Goal: Information Seeking & Learning: Check status

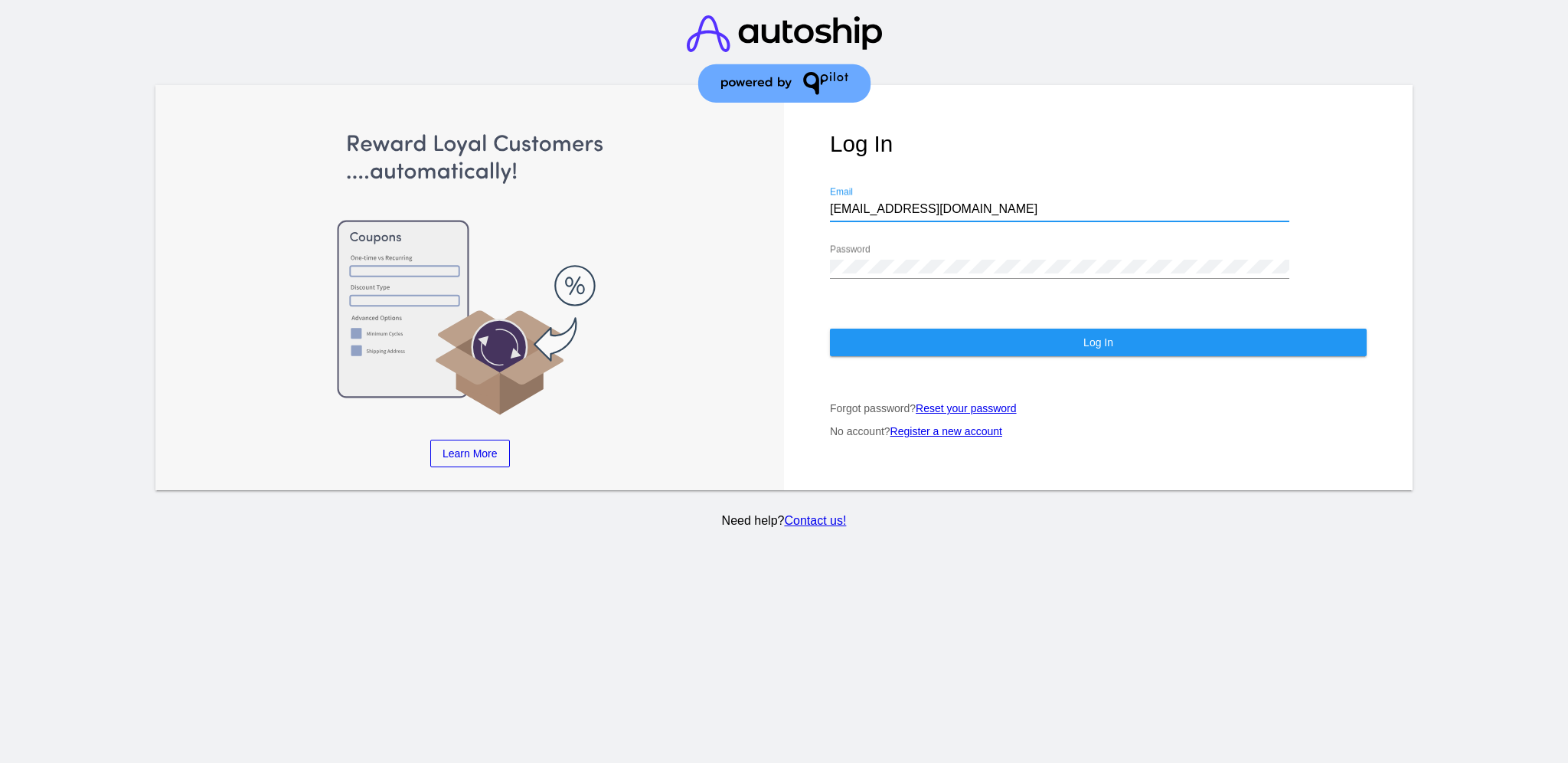
drag, startPoint x: 990, startPoint y: 187, endPoint x: 733, endPoint y: 199, distance: 257.3
click at [733, 199] on div "Learn More Learn How Learn More Learn How Learn More Learn How ‹ › Log In [EMAI…" at bounding box center [784, 287] width 1257 height 406
drag, startPoint x: 970, startPoint y: 189, endPoint x: 818, endPoint y: 191, distance: 152.0
click at [815, 188] on div "Log In [EMAIL_ADDRESS][DOMAIN_NAME] Email Password Log In Forgot password? Rese…" at bounding box center [1097, 287] width 628 height 406
drag, startPoint x: 867, startPoint y: 202, endPoint x: 972, endPoint y: 191, distance: 105.6
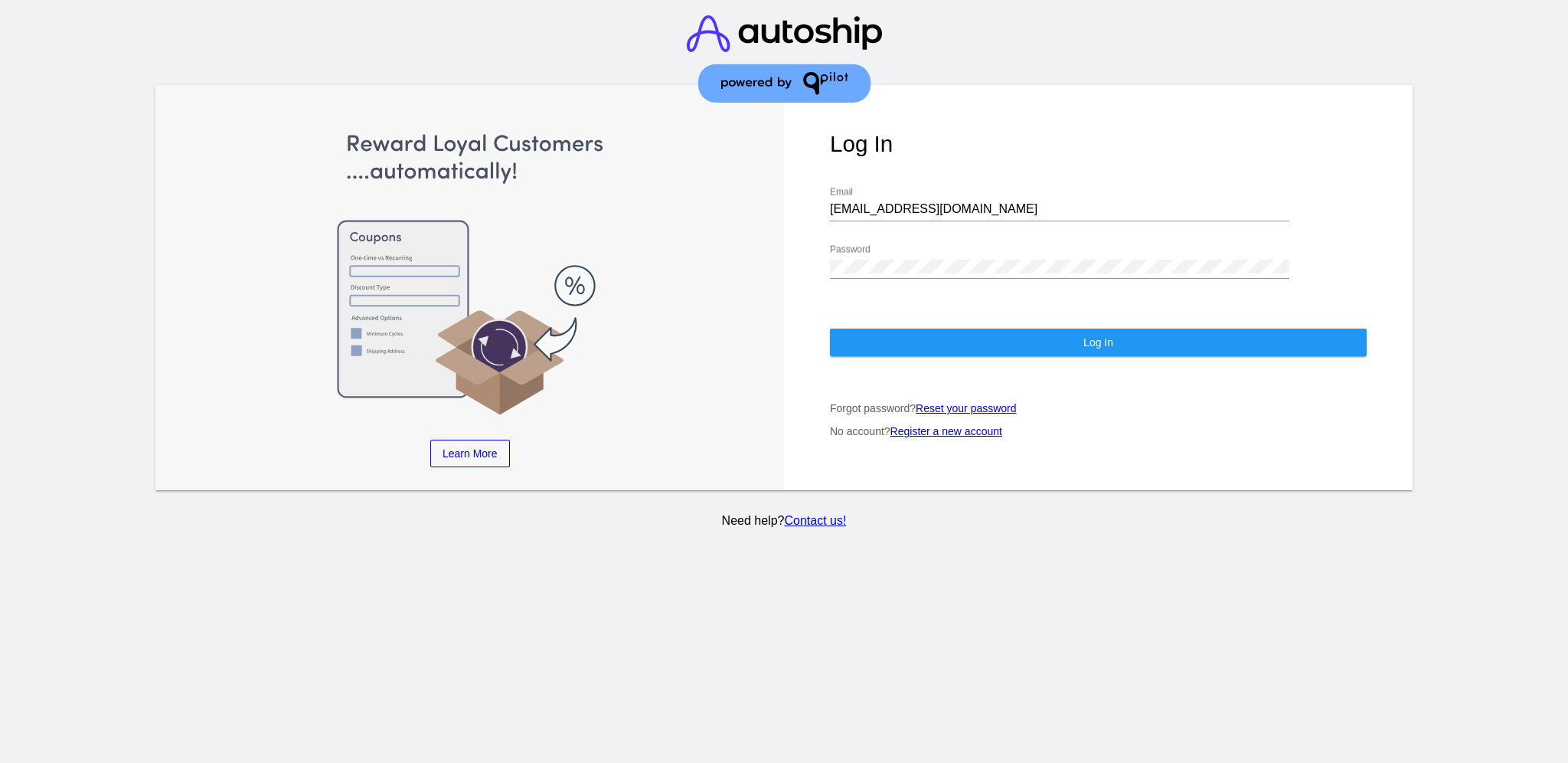
click at [972, 202] on input "[EMAIL_ADDRESS][DOMAIN_NAME]" at bounding box center [1059, 208] width 459 height 14
drag, startPoint x: 970, startPoint y: 188, endPoint x: 824, endPoint y: 191, distance: 146.0
click at [824, 191] on div "Log In [EMAIL_ADDRESS][DOMAIN_NAME] Email Password Log In Forgot password? Rese…" at bounding box center [1097, 287] width 628 height 406
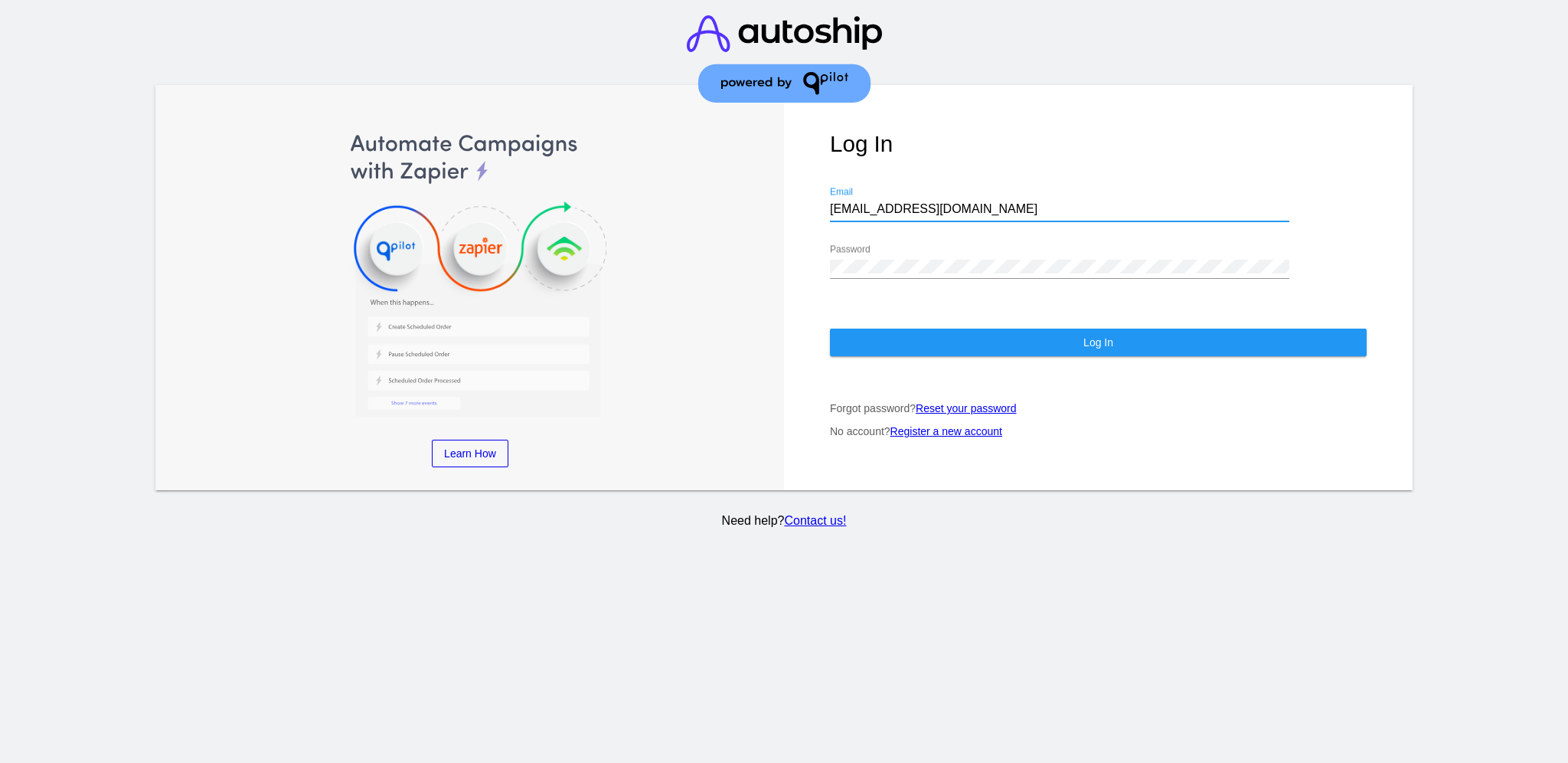
paste input "[EMAIL_ADDRESS][DOMAIN_NAME]"
type input "[EMAIL_ADDRESS][DOMAIN_NAME]"
click at [823, 261] on div "Log In [EMAIL_ADDRESS][DOMAIN_NAME] Email Password Log In Forgot password? Rese…" at bounding box center [1097, 287] width 628 height 406
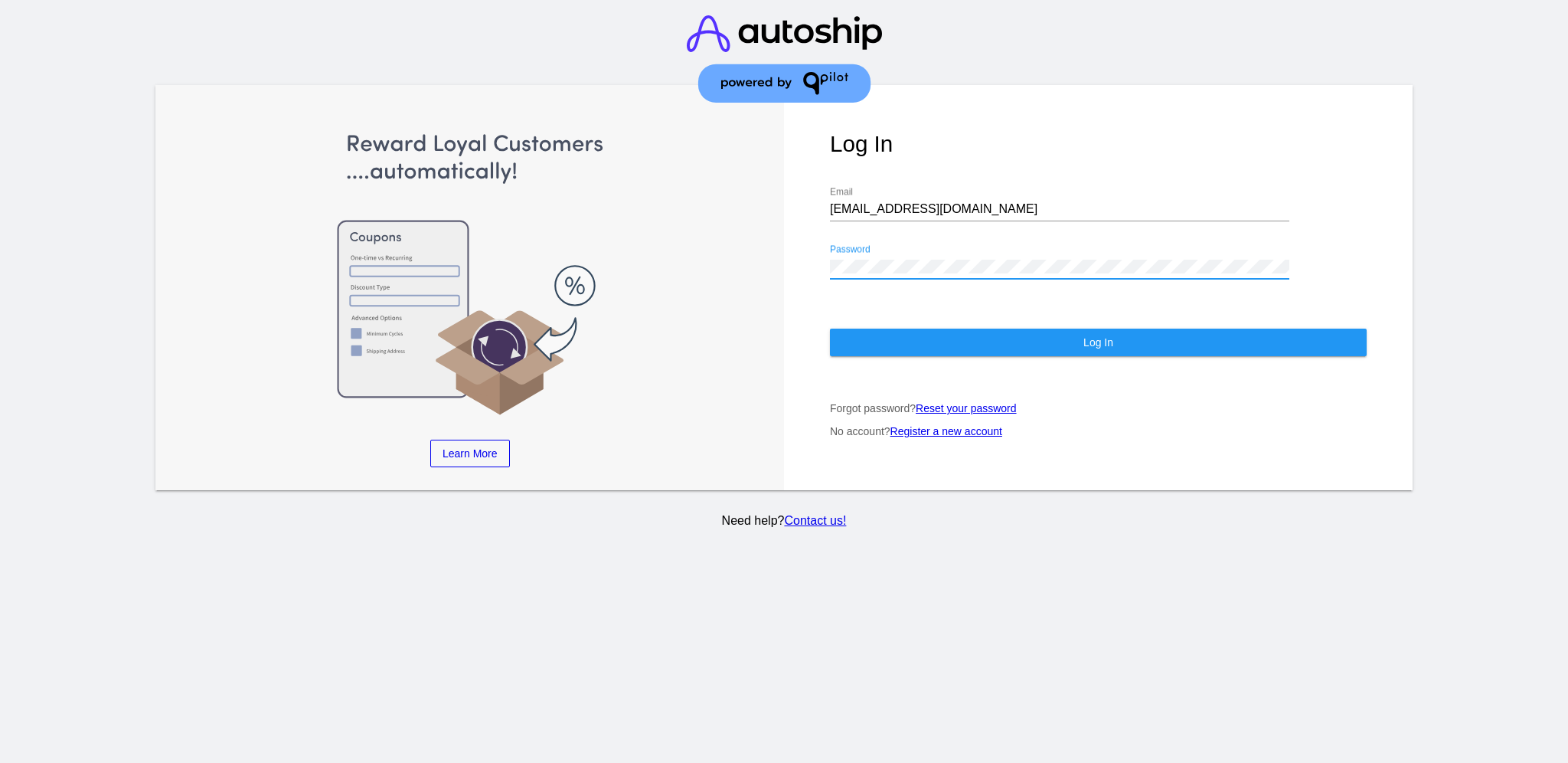
click at [876, 329] on button "Log In" at bounding box center [1098, 342] width 536 height 27
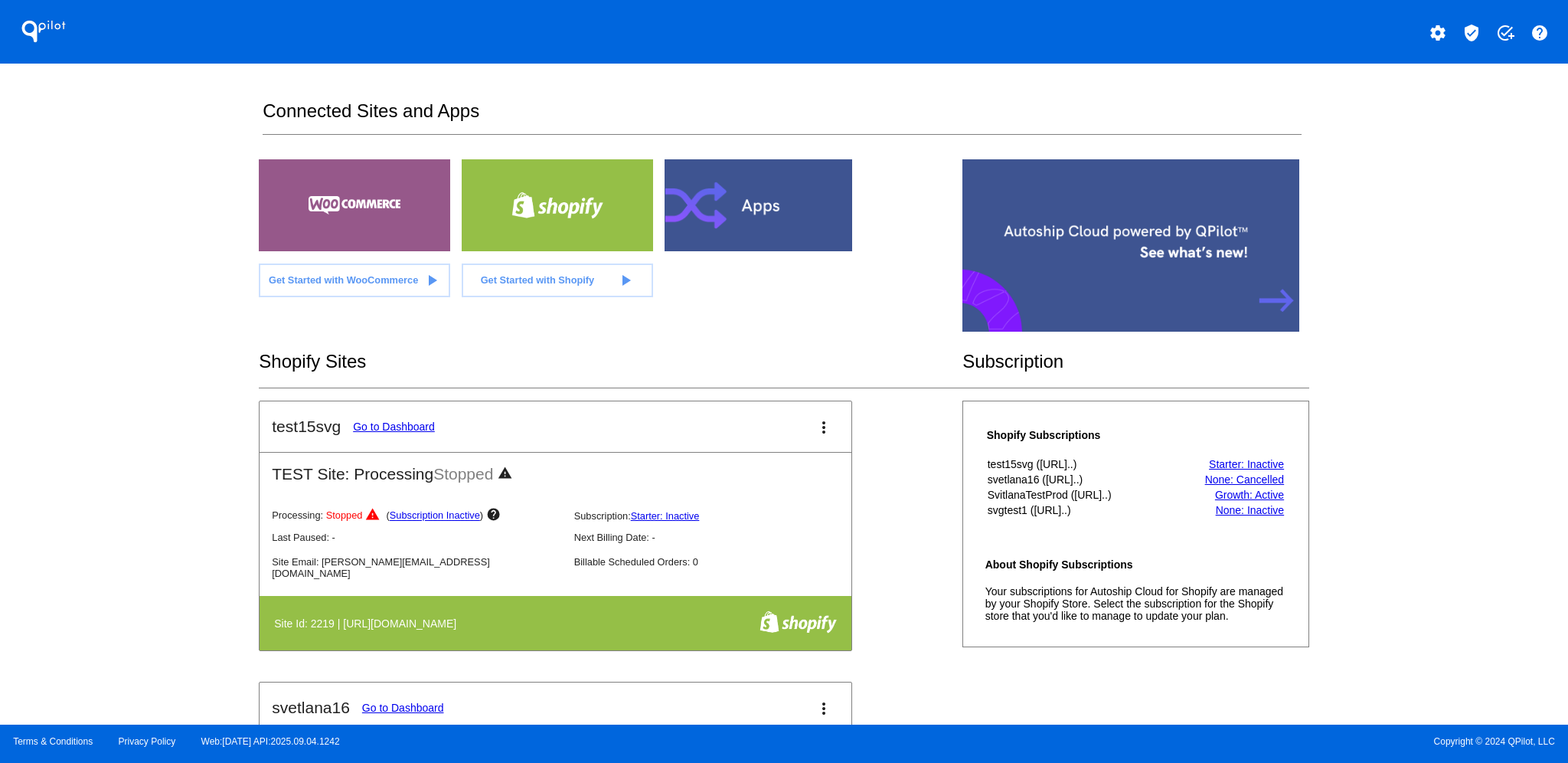
click at [1468, 37] on mat-icon "verified_user" at bounding box center [1471, 33] width 18 height 18
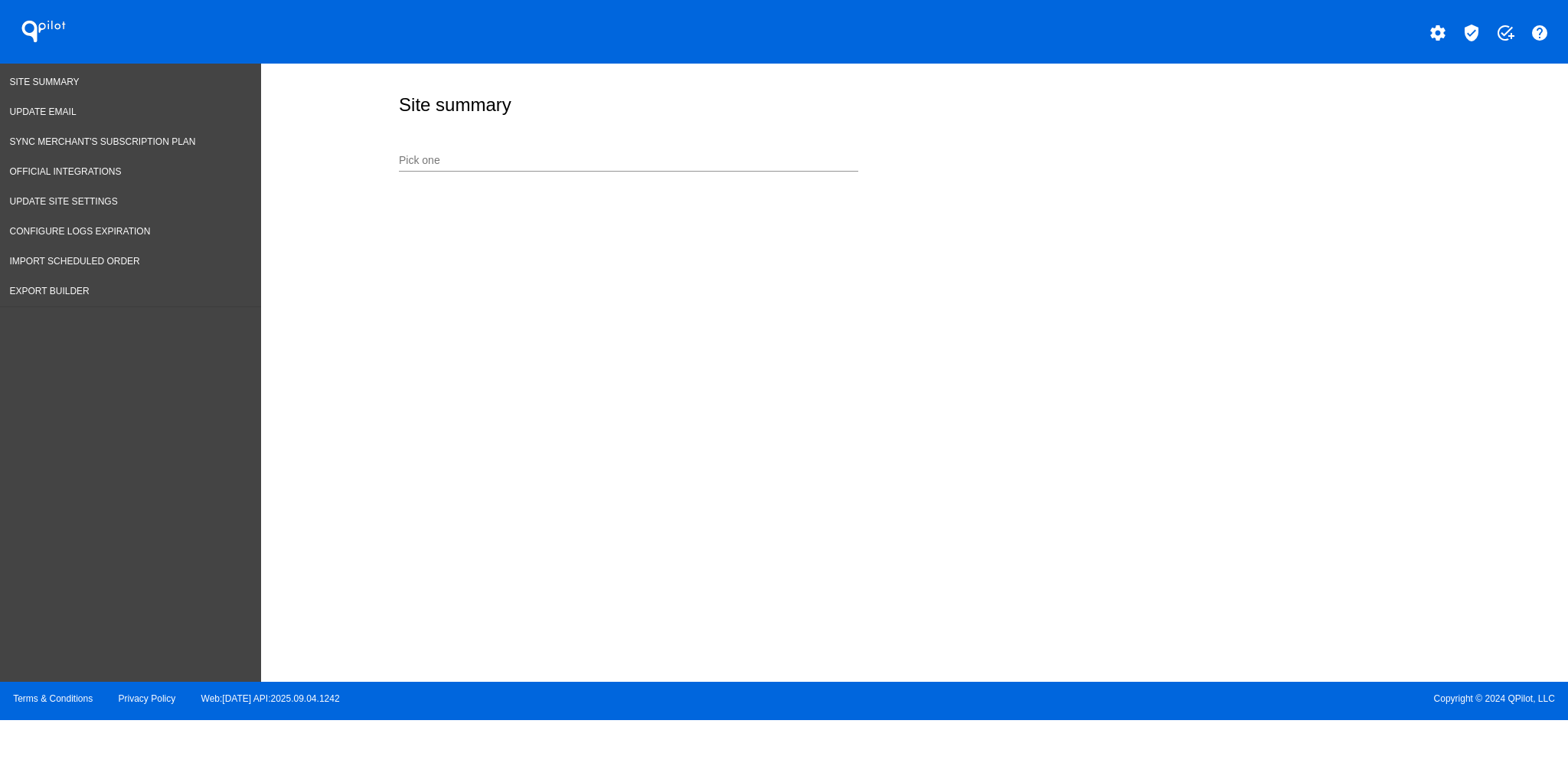
click at [686, 173] on div "Pick one" at bounding box center [628, 164] width 459 height 44
click at [453, 172] on div "Pick one" at bounding box center [628, 164] width 459 height 44
click at [445, 165] on input "Pick one" at bounding box center [628, 160] width 459 height 12
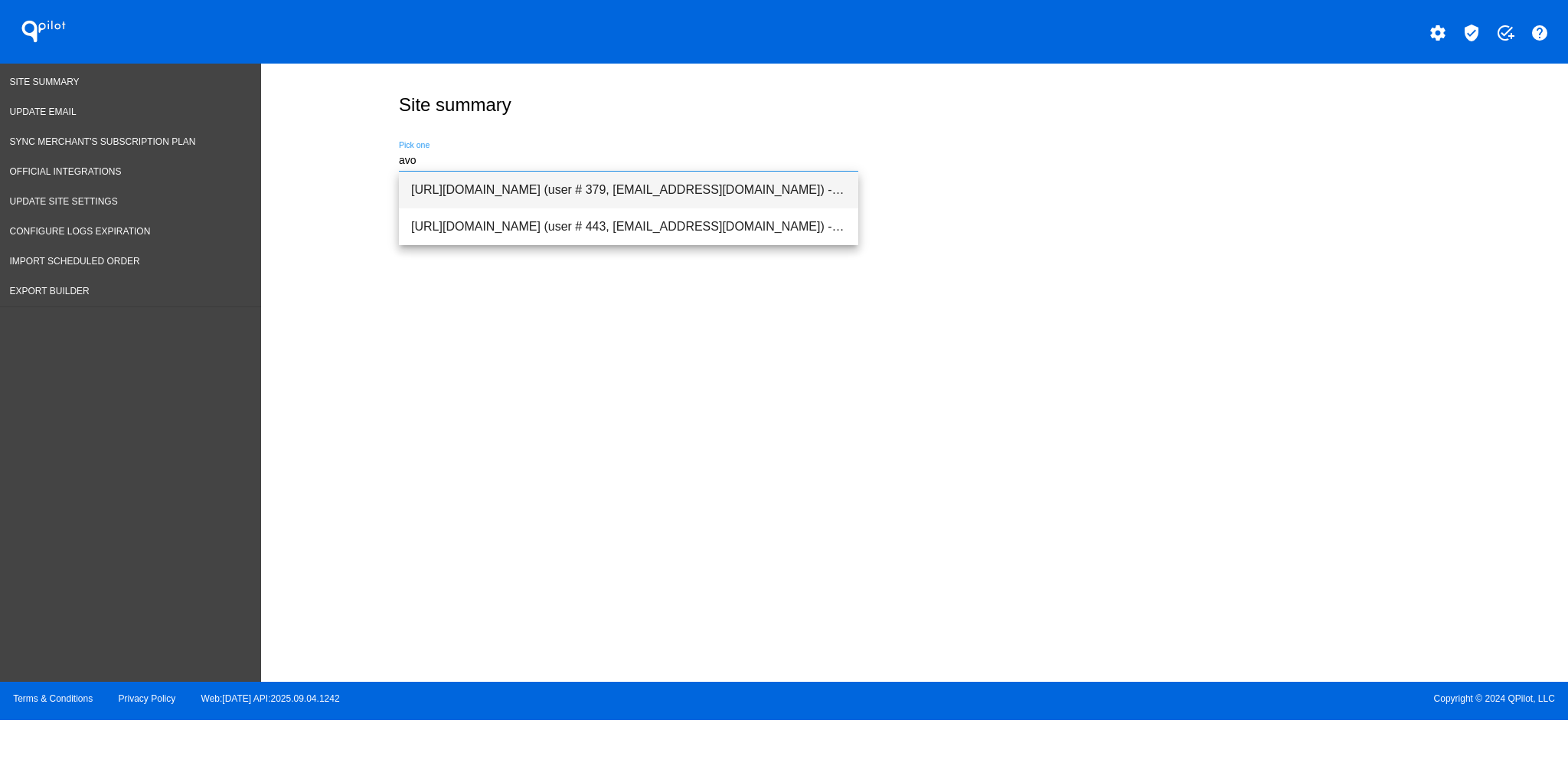
click at [506, 201] on span "[URL][DOMAIN_NAME] (user # 379, [EMAIL_ADDRESS][DOMAIN_NAME]) - Test" at bounding box center [628, 190] width 435 height 37
type input "[URL][DOMAIN_NAME] (user # 379, [EMAIL_ADDRESS][DOMAIN_NAME]) - Test"
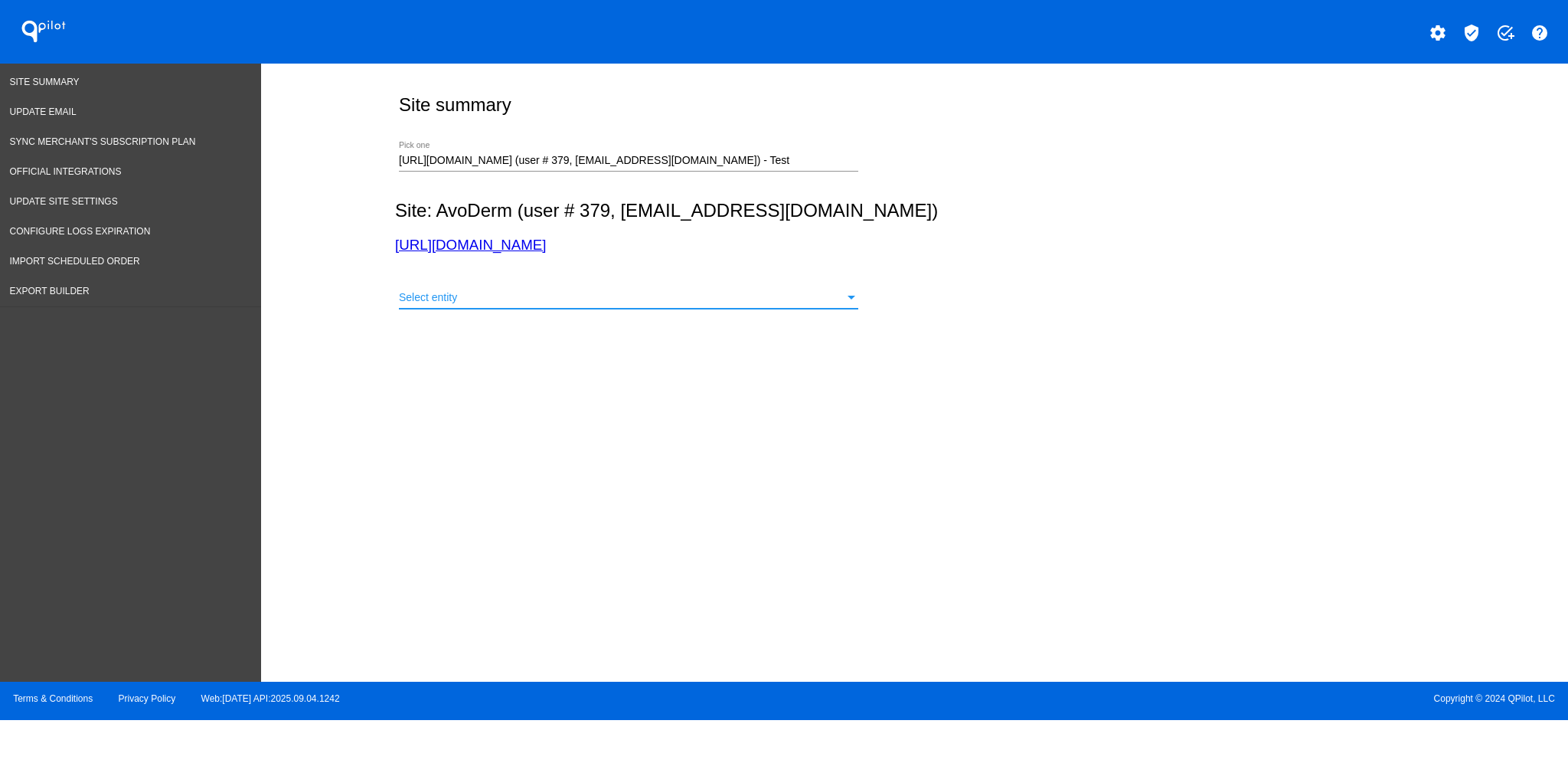
click at [560, 299] on div "Select entity" at bounding box center [621, 297] width 446 height 12
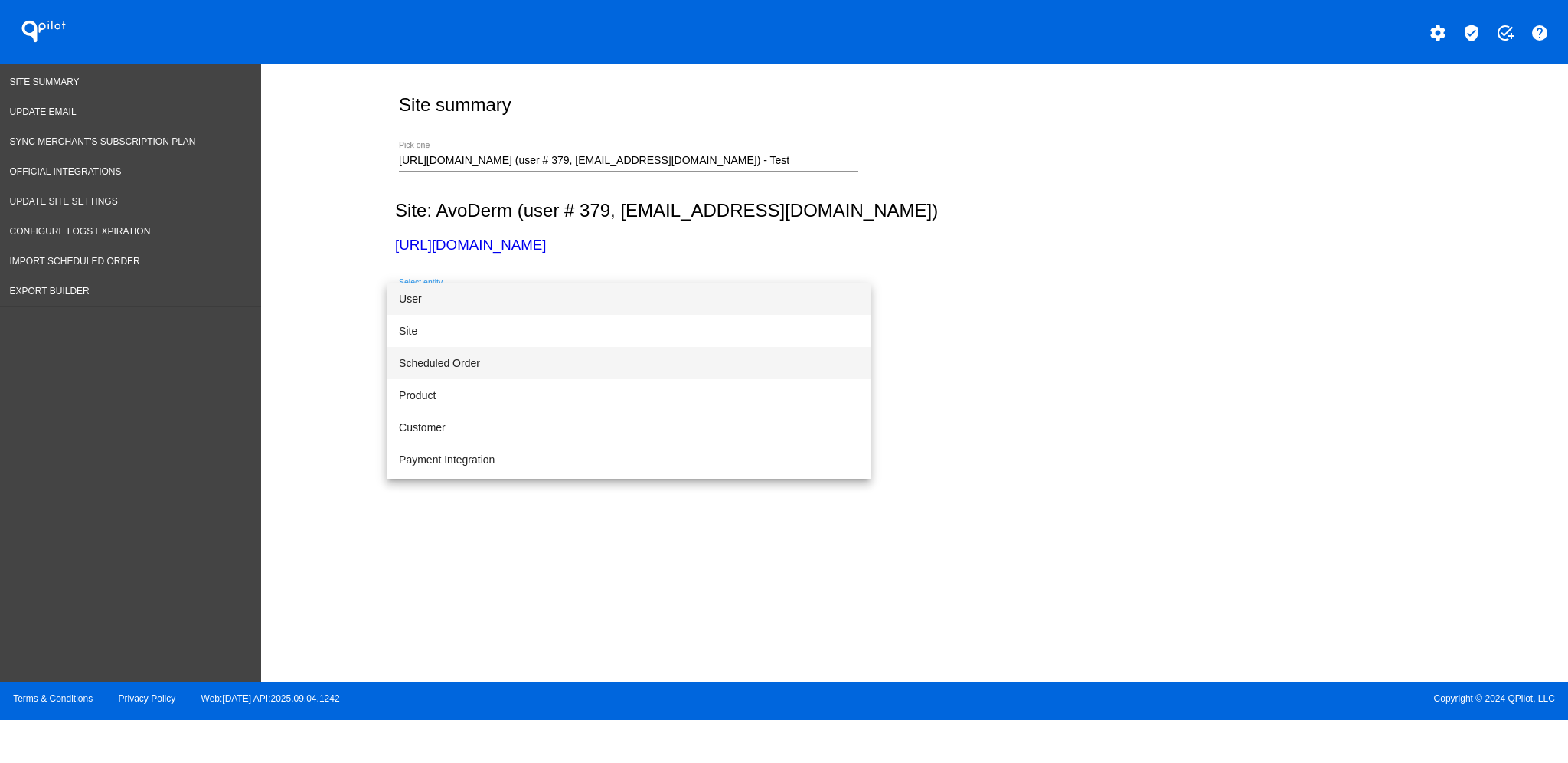
click at [546, 350] on span "Scheduled Order" at bounding box center [628, 363] width 459 height 32
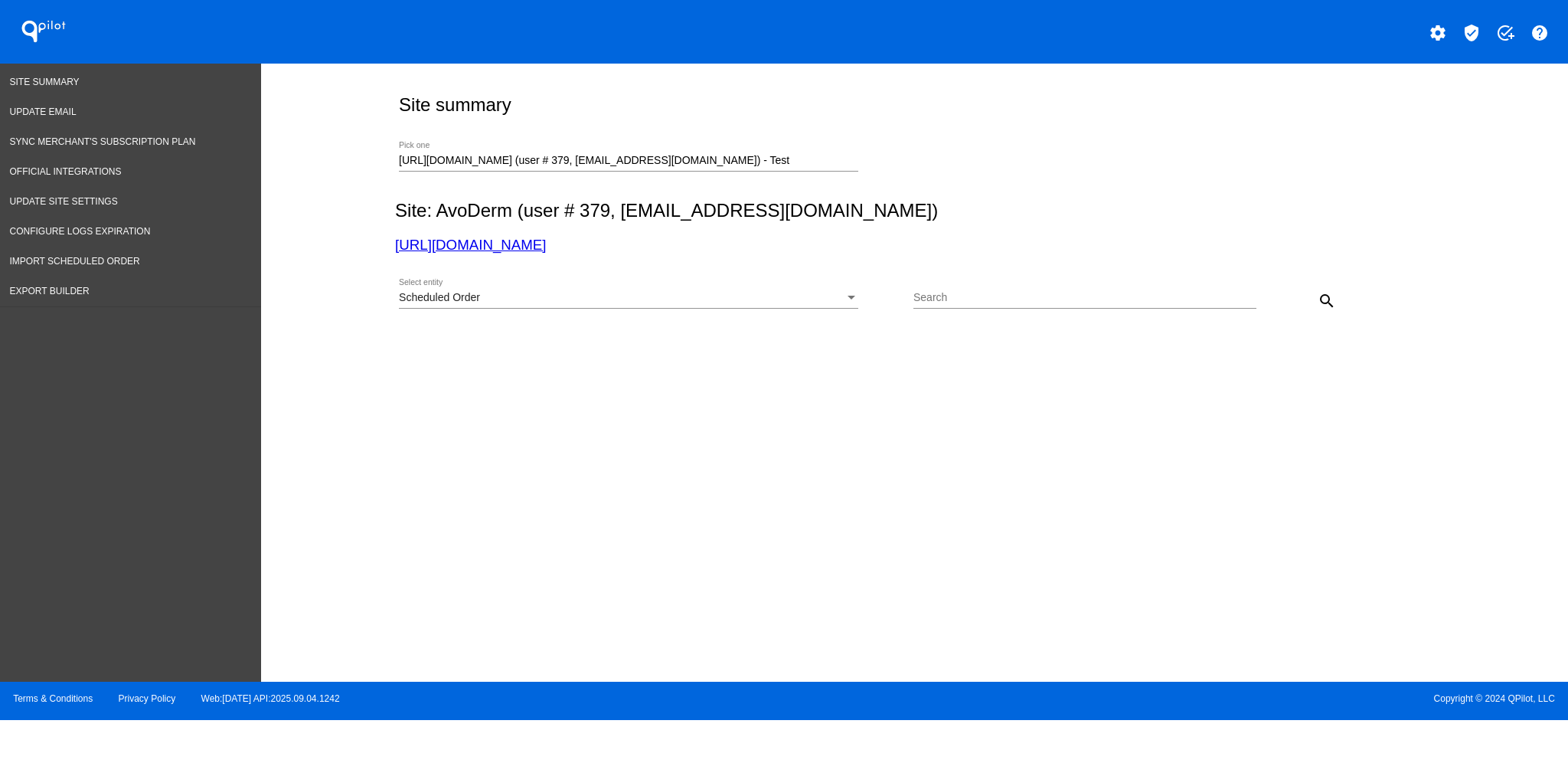
click at [951, 306] on div "Search" at bounding box center [1084, 294] width 343 height 30
paste input "1011791"
type input "1011791"
click at [1320, 295] on mat-icon "search" at bounding box center [1326, 301] width 18 height 18
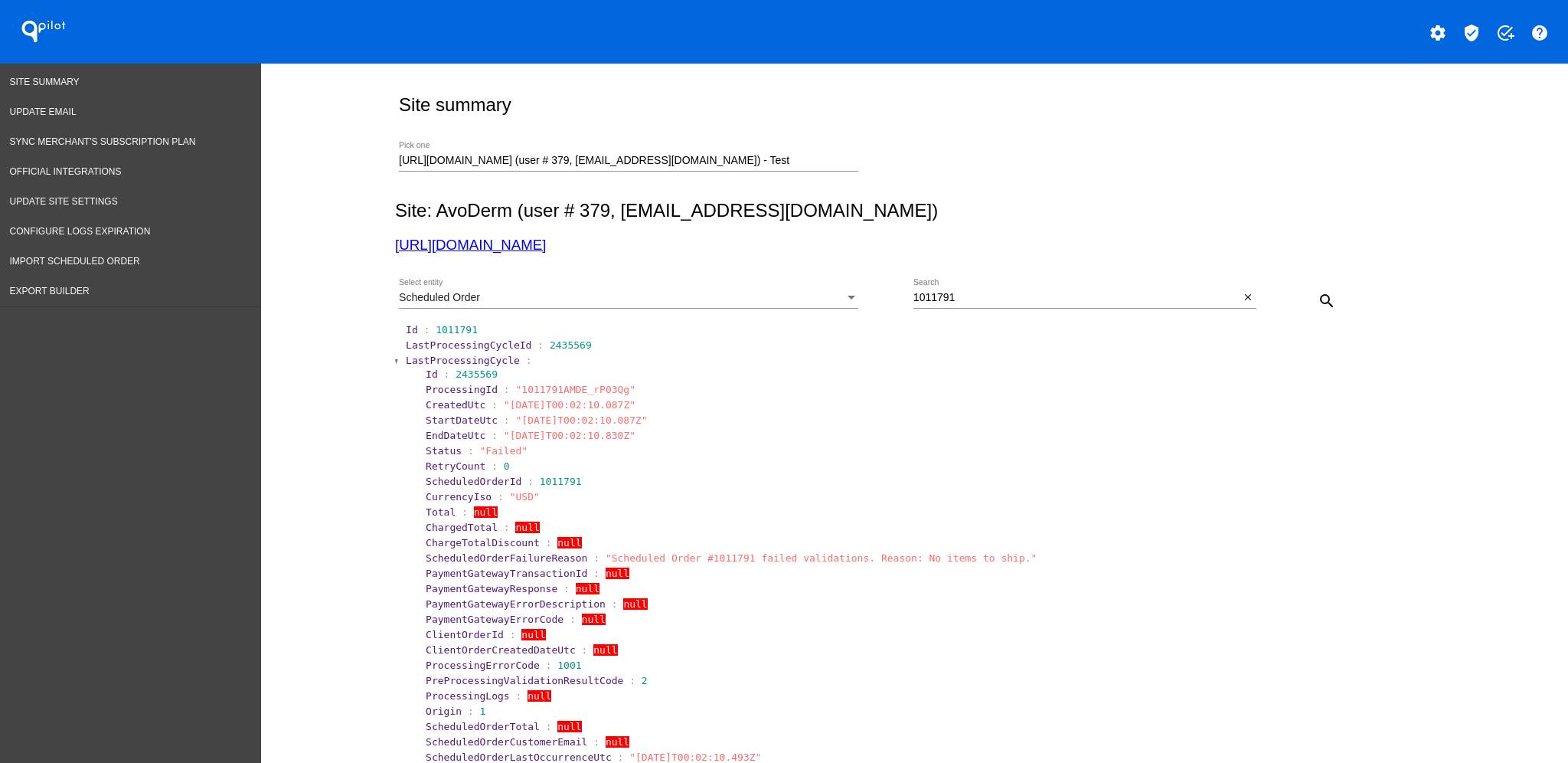
click at [429, 361] on span "LastProcessingCycle" at bounding box center [462, 360] width 114 height 12
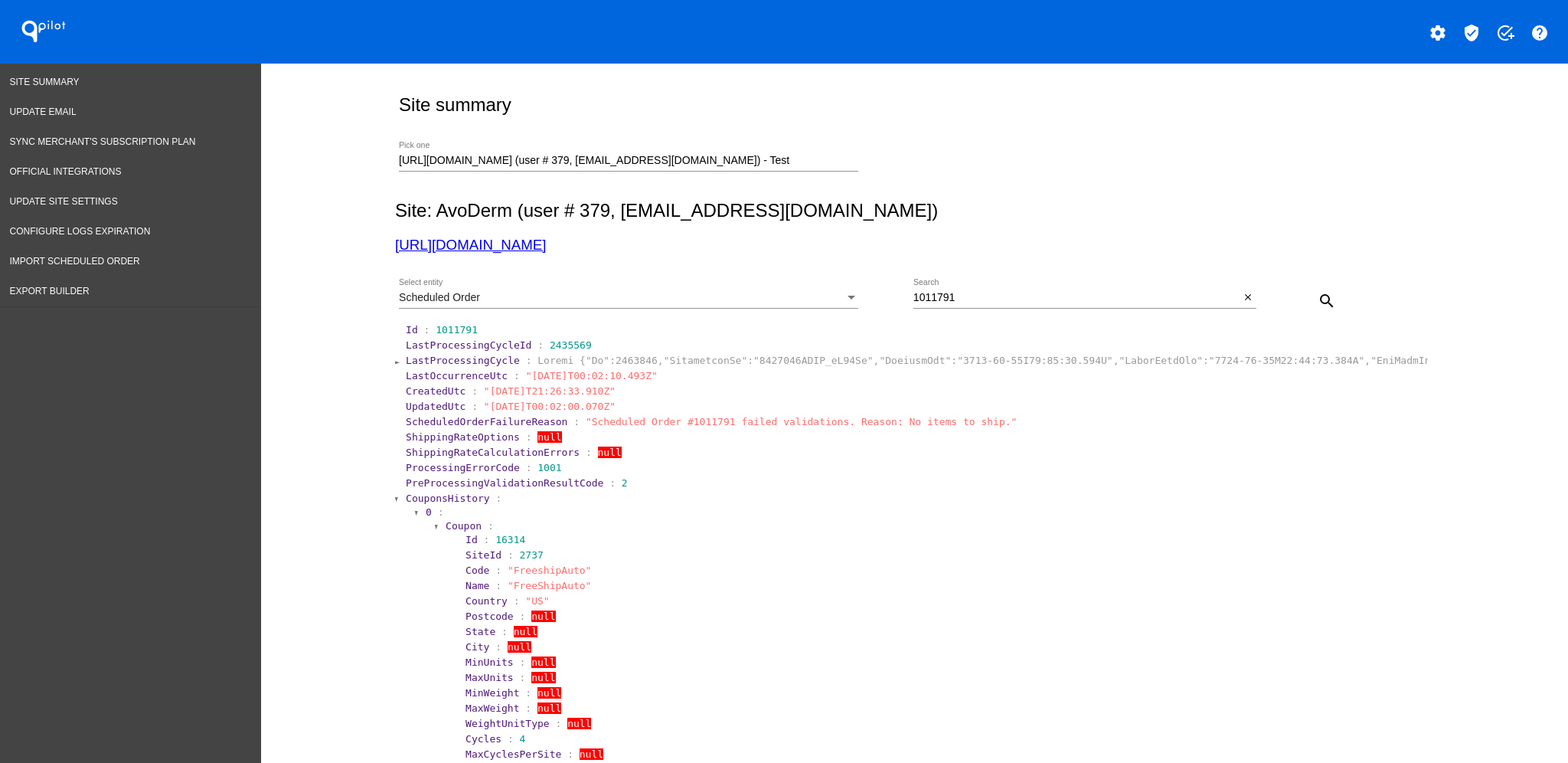
click at [439, 493] on span "CouponsHistory" at bounding box center [447, 498] width 84 height 12
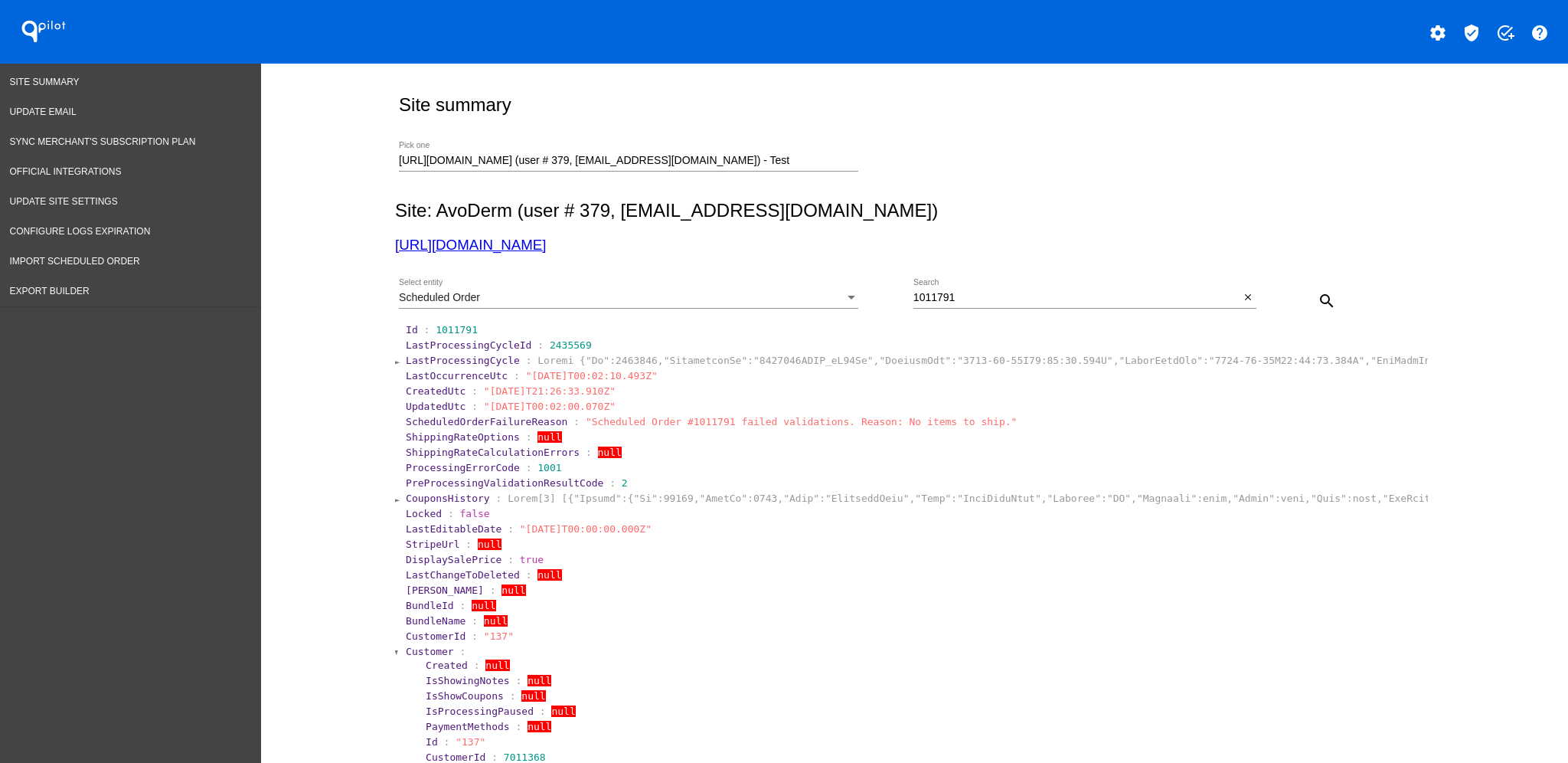
click at [413, 648] on span "Customer" at bounding box center [430, 651] width 48 height 12
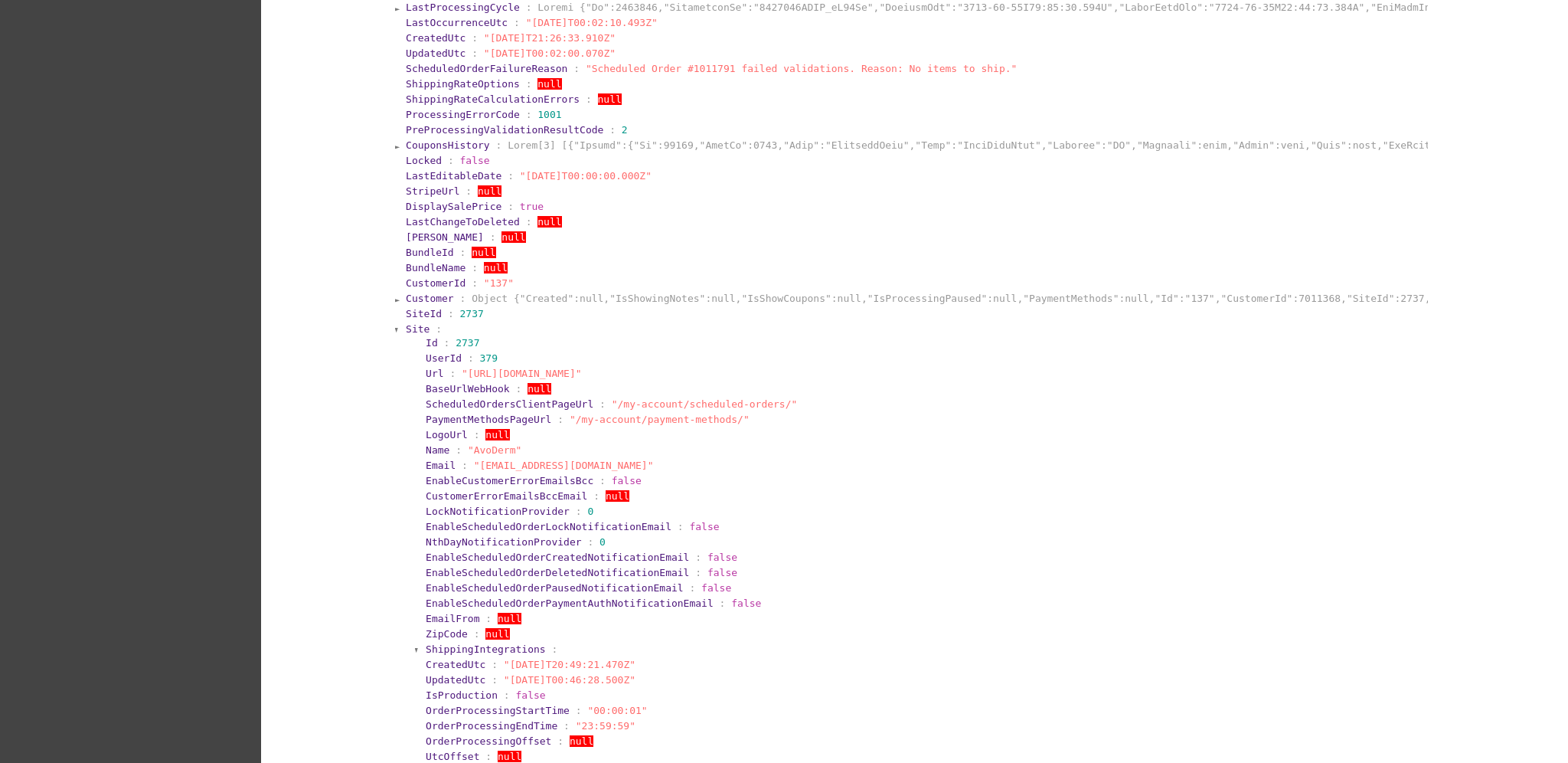
scroll to position [408, 0]
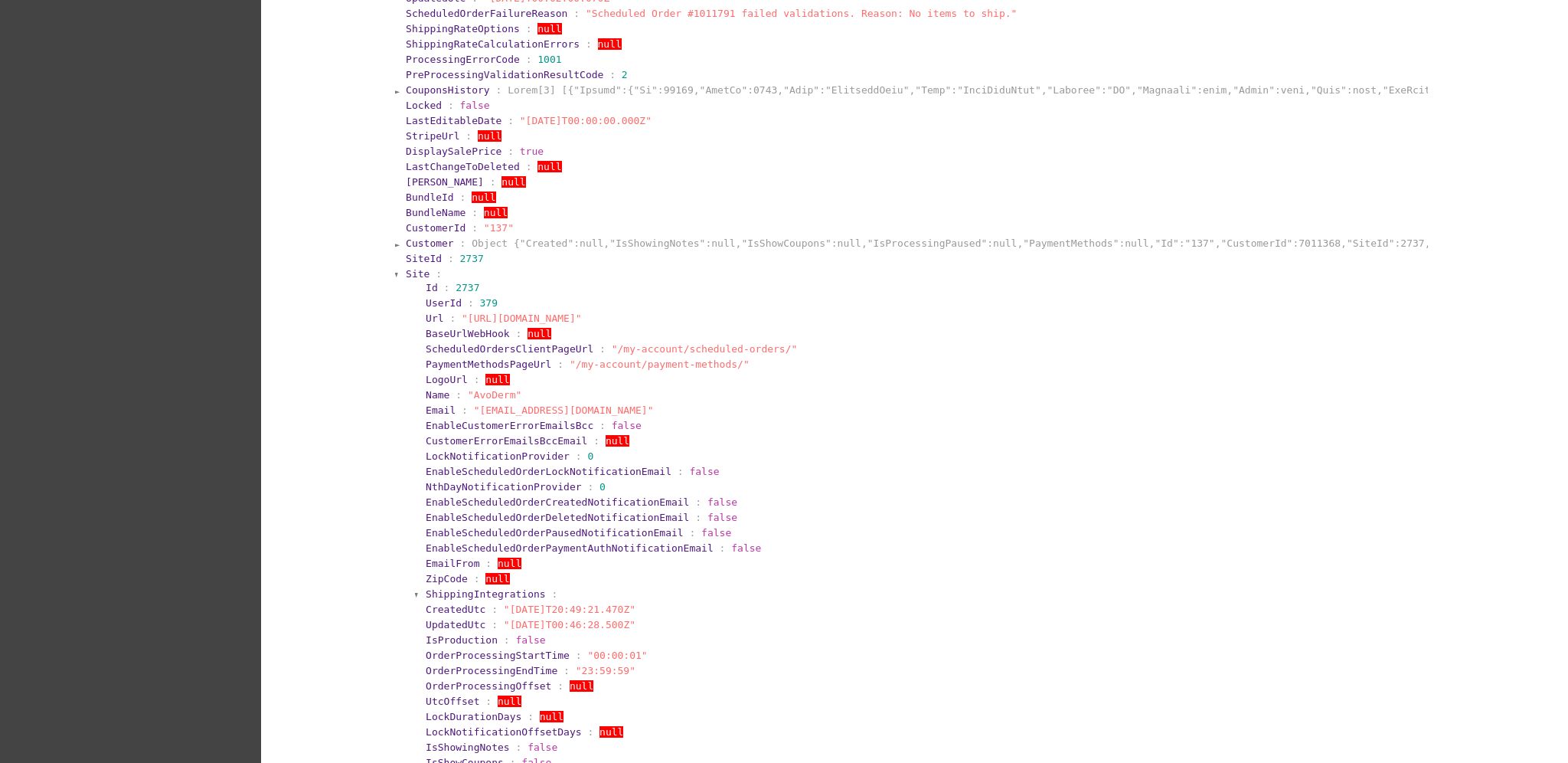
click at [413, 264] on section "SiteId : 2737" at bounding box center [916, 258] width 1023 height 15
click at [413, 270] on span "Site" at bounding box center [418, 274] width 24 height 12
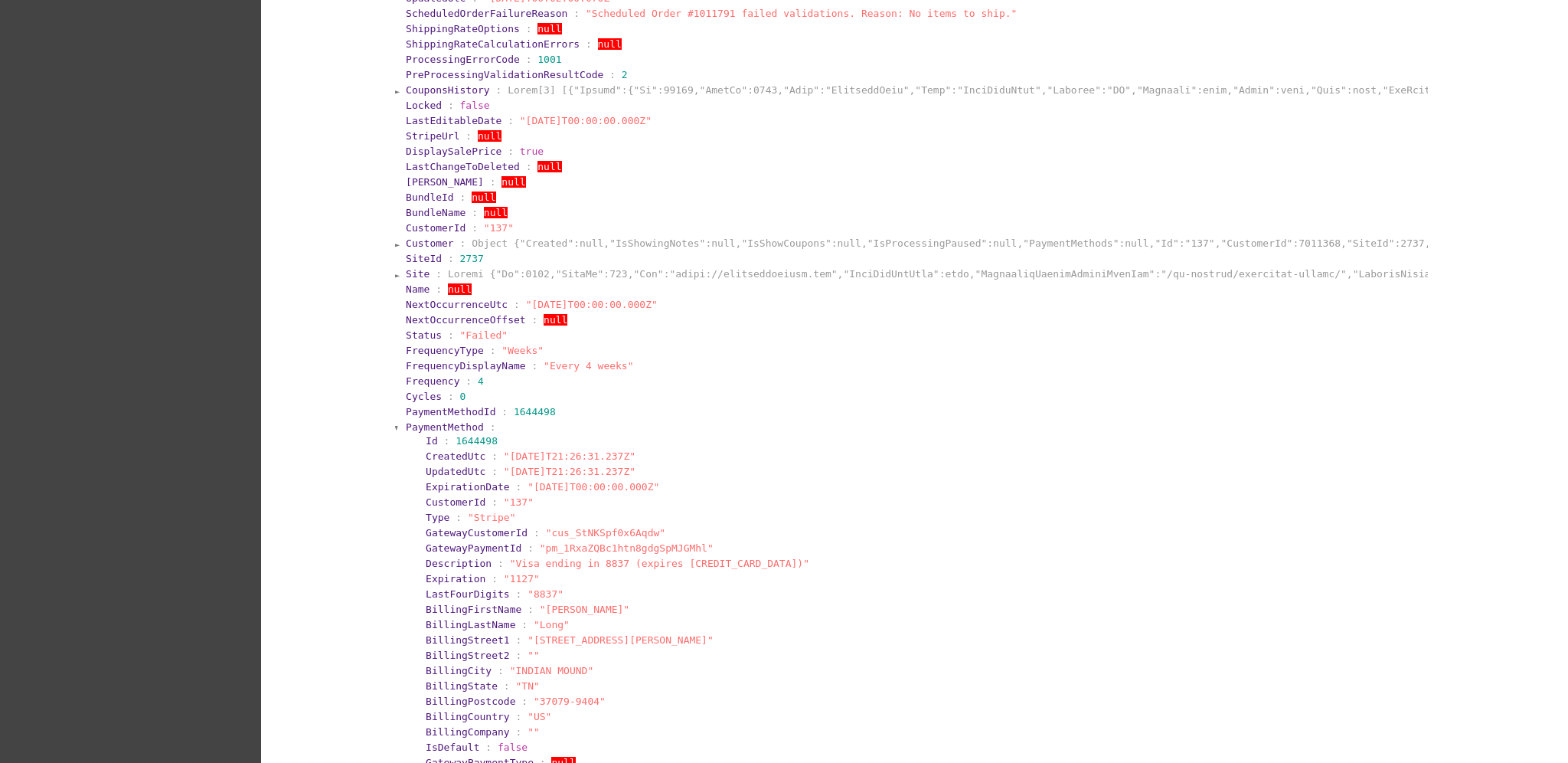
click at [413, 419] on section "PaymentMethod : Id : 1644498 CreatedUtc : "[DATE]T21:26:31.237Z" UpdatedUtc : "…" at bounding box center [916, 595] width 1023 height 352
click at [406, 429] on span "PaymentMethod" at bounding box center [445, 427] width 78 height 12
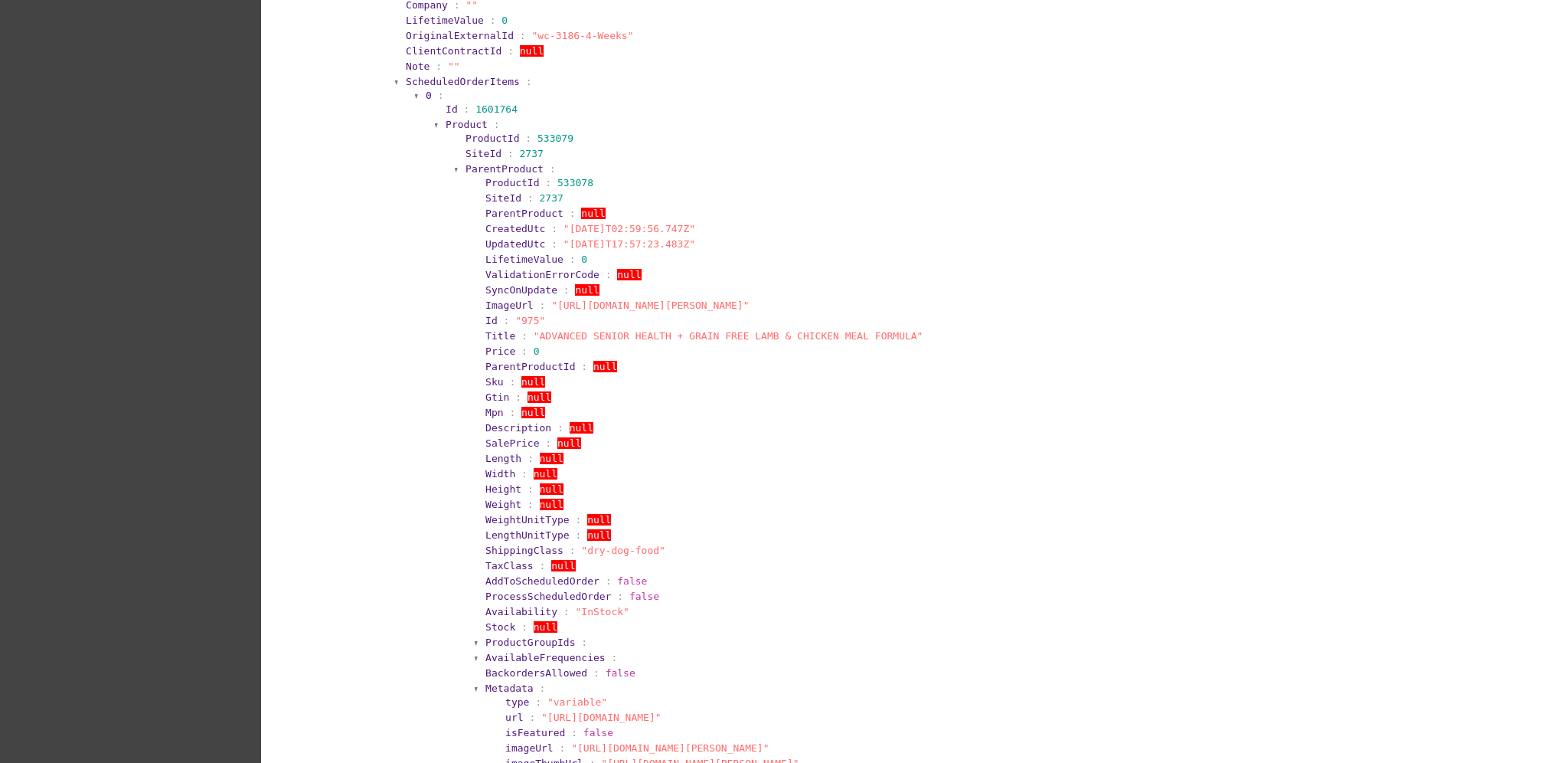
scroll to position [1122, 0]
click at [483, 163] on span "ParentProduct" at bounding box center [505, 168] width 78 height 12
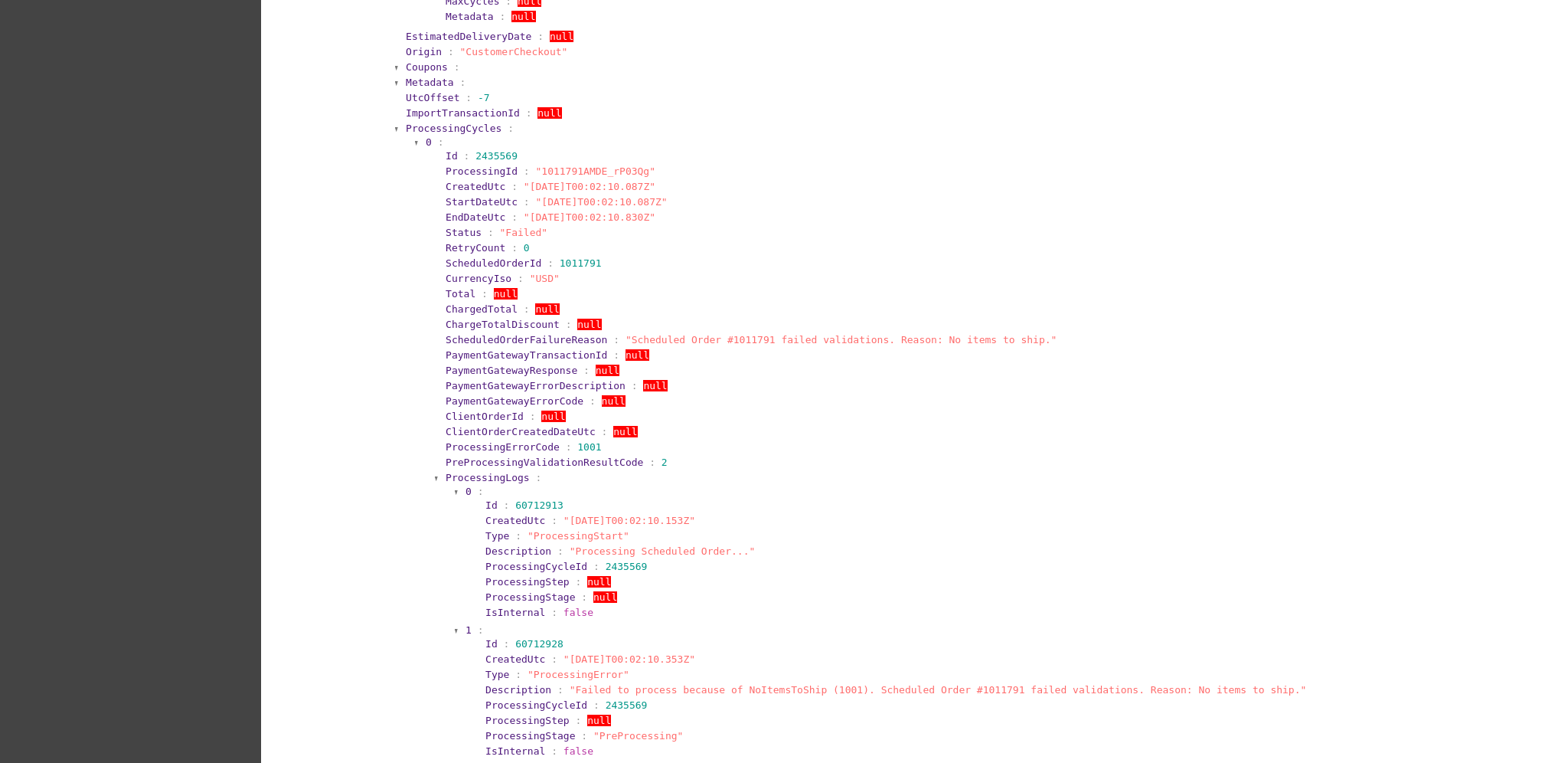
scroll to position [1939, 0]
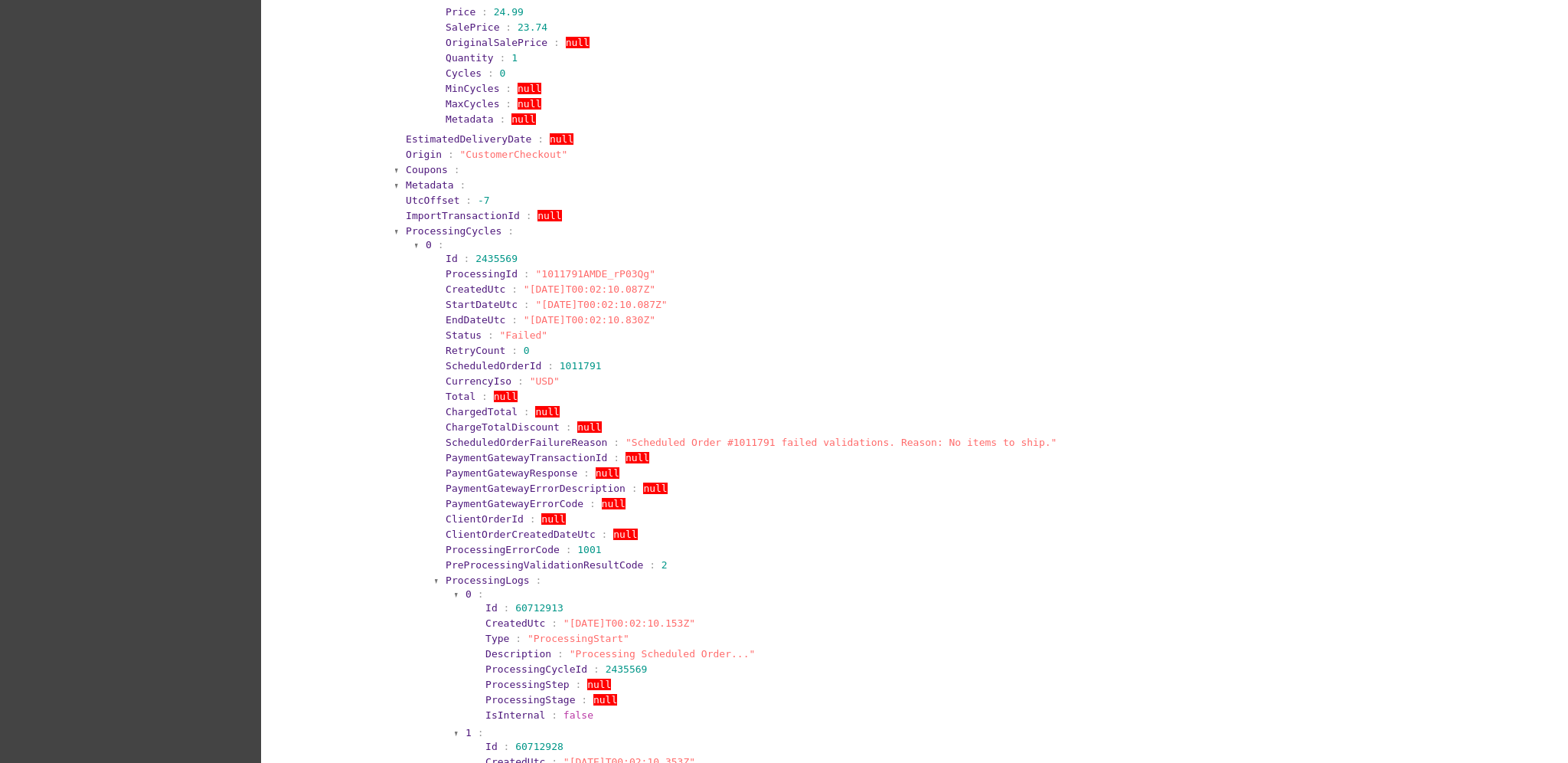
click at [447, 225] on span "ProcessingCycles" at bounding box center [453, 231] width 95 height 12
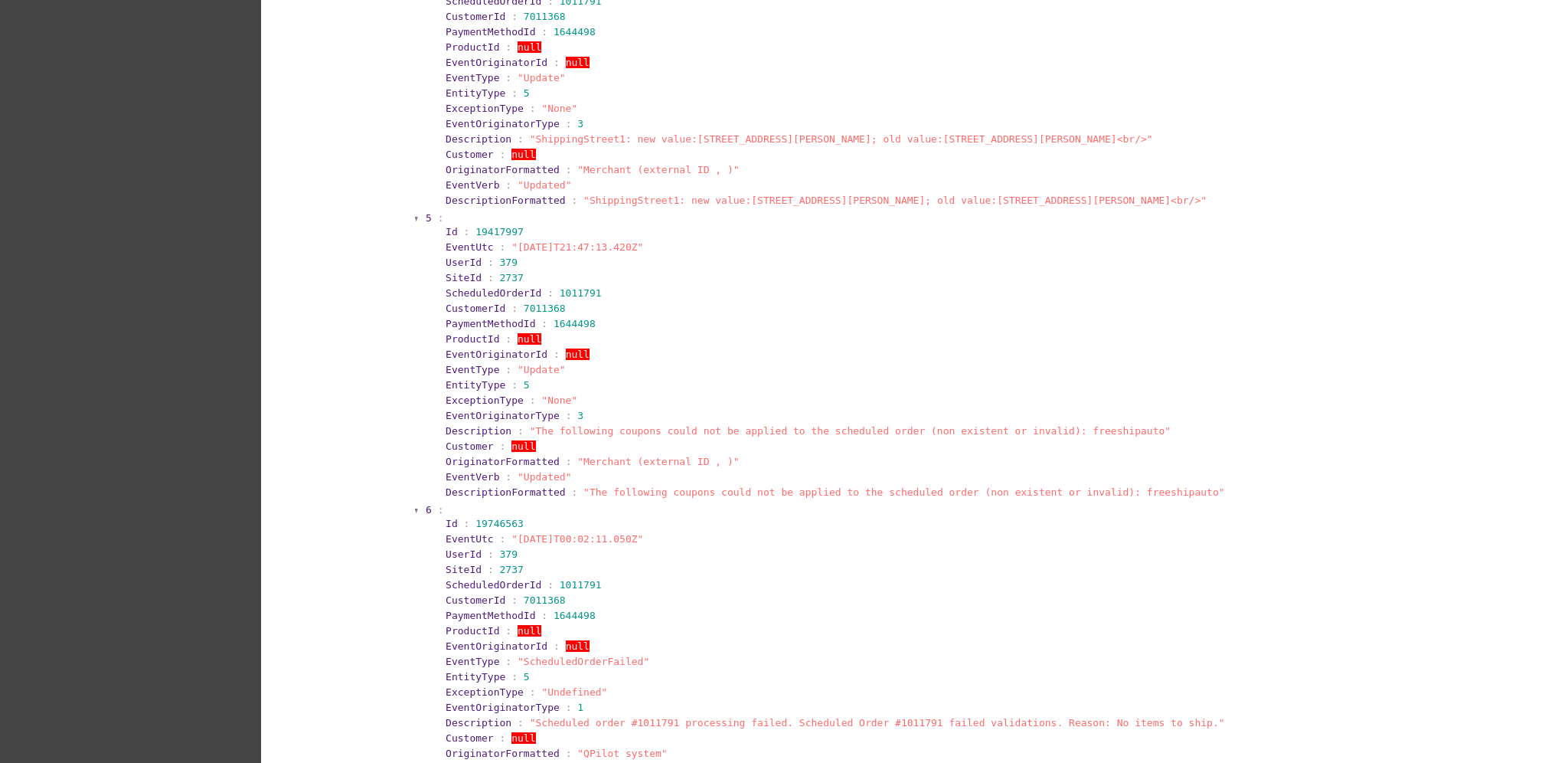
scroll to position [3266, 0]
